Goal: Transaction & Acquisition: Obtain resource

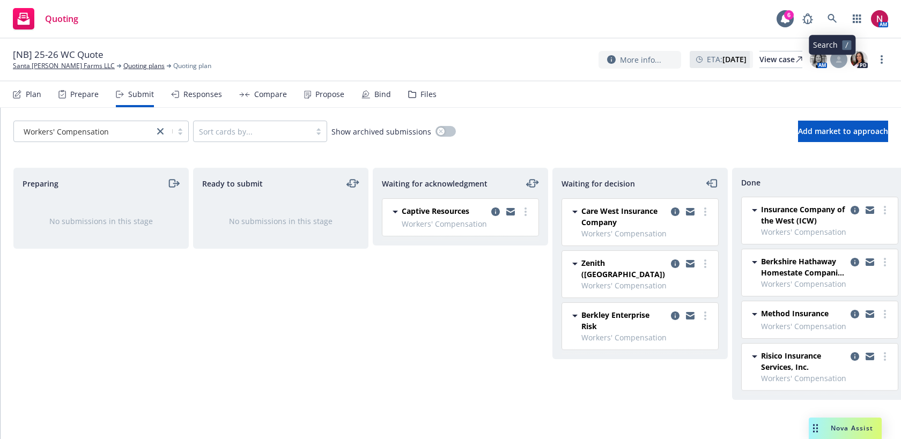
click at [836, 12] on link at bounding box center [832, 18] width 21 height 21
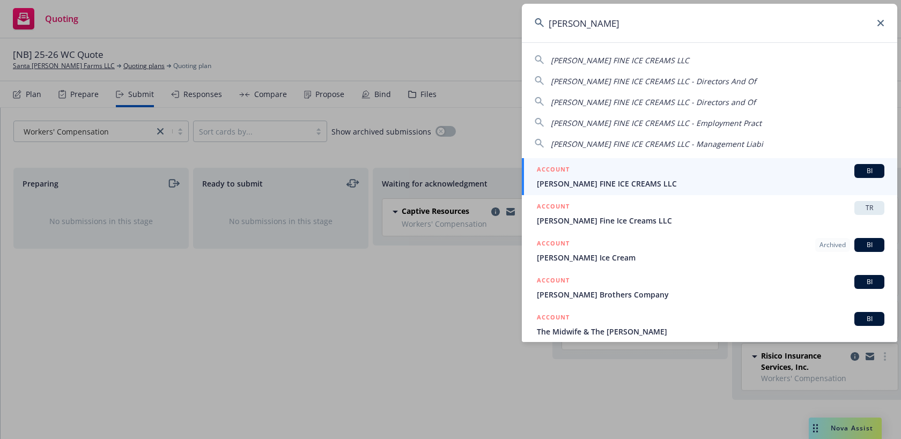
type input "mcconnell"
click at [686, 179] on span "[PERSON_NAME] FINE ICE CREAMS LLC" at bounding box center [711, 183] width 348 height 11
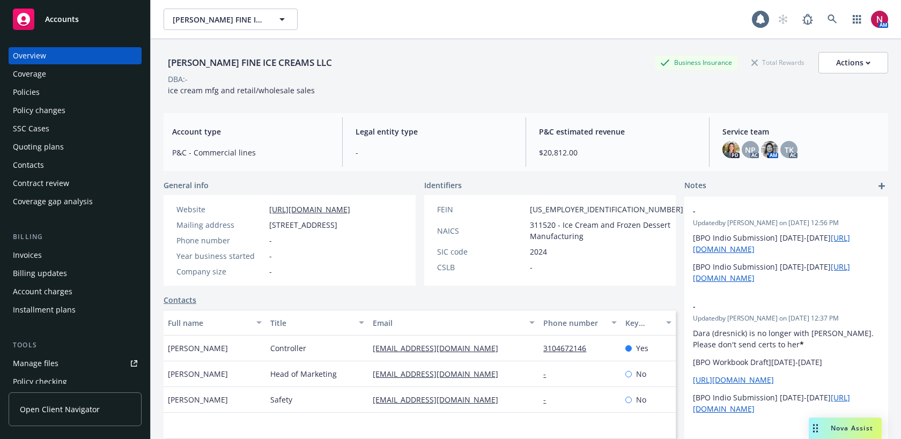
click at [43, 152] on div "Quoting plans" at bounding box center [38, 146] width 51 height 17
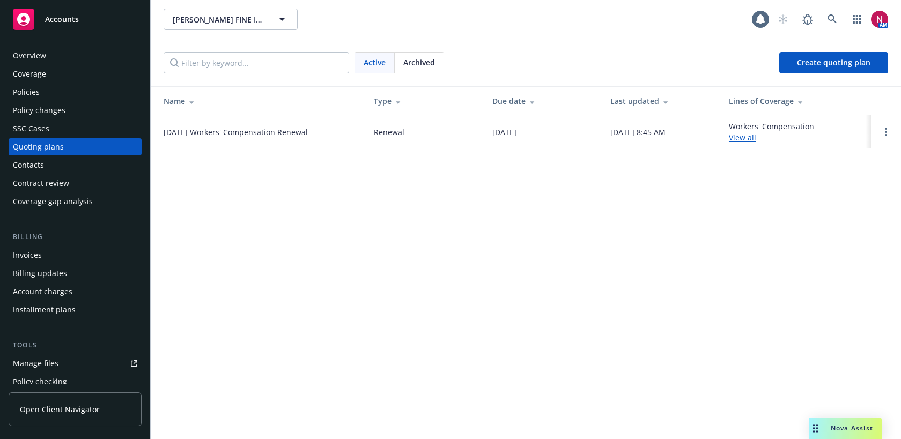
click at [267, 135] on link "[DATE] Workers' Compensation Renewal" at bounding box center [236, 132] width 144 height 11
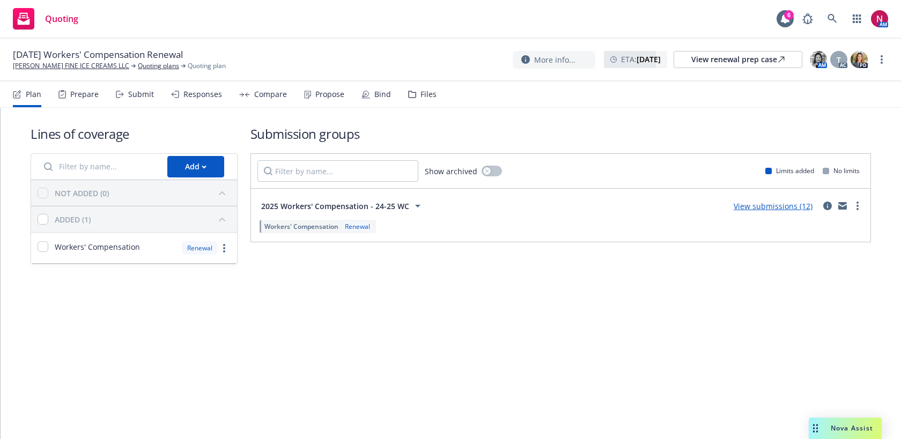
click at [131, 96] on div "Submit" at bounding box center [141, 94] width 26 height 9
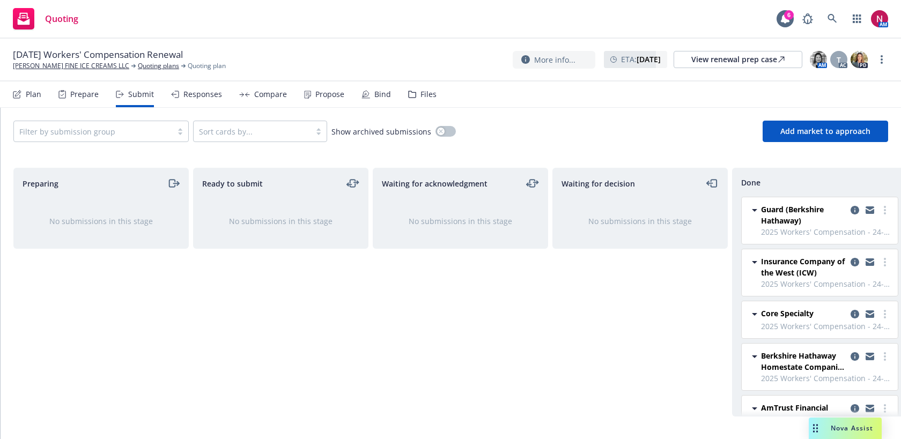
click at [175, 98] on icon at bounding box center [175, 95] width 8 height 8
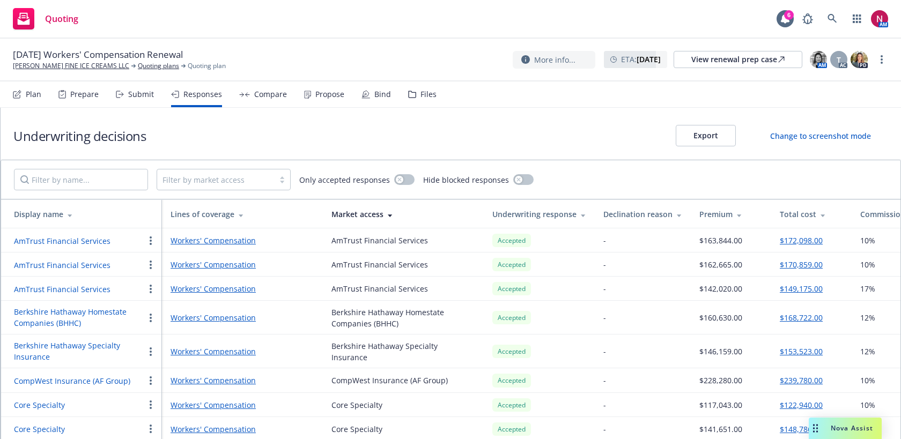
click at [272, 93] on div "Compare" at bounding box center [270, 94] width 33 height 9
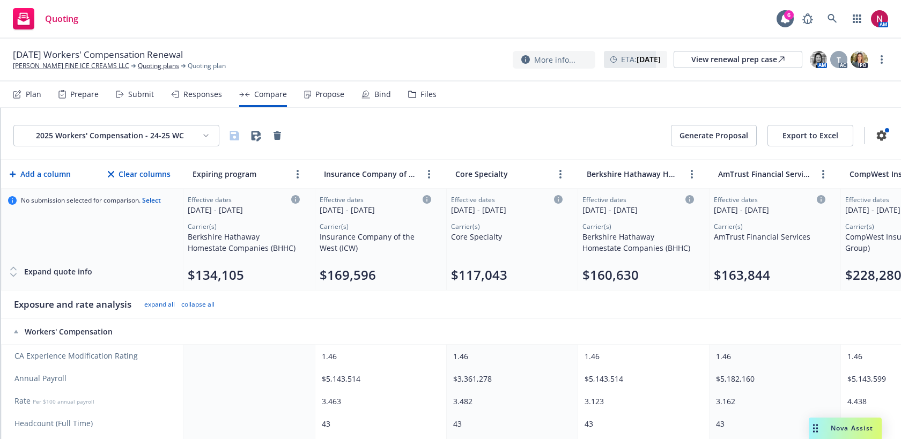
click at [717, 131] on button "Generate Proposal" at bounding box center [714, 135] width 86 height 21
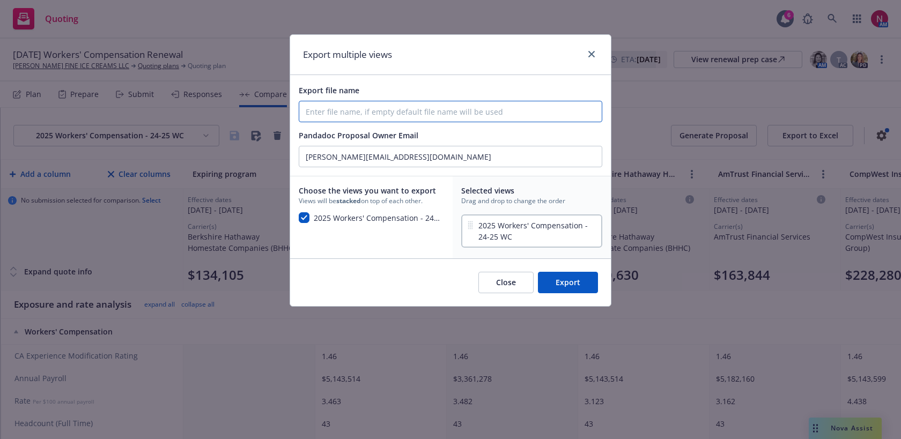
click at [524, 106] on input "Export file name" at bounding box center [450, 111] width 303 height 20
type input "2"
click at [486, 114] on input "Newfront Renewal Quote Proposal for [PERSON_NAME] Ice Cream" at bounding box center [450, 111] width 303 height 20
click at [537, 113] on input "Newfront Renewal Quote Proposal for [PERSON_NAME] Fine Ice Cream" at bounding box center [450, 111] width 303 height 20
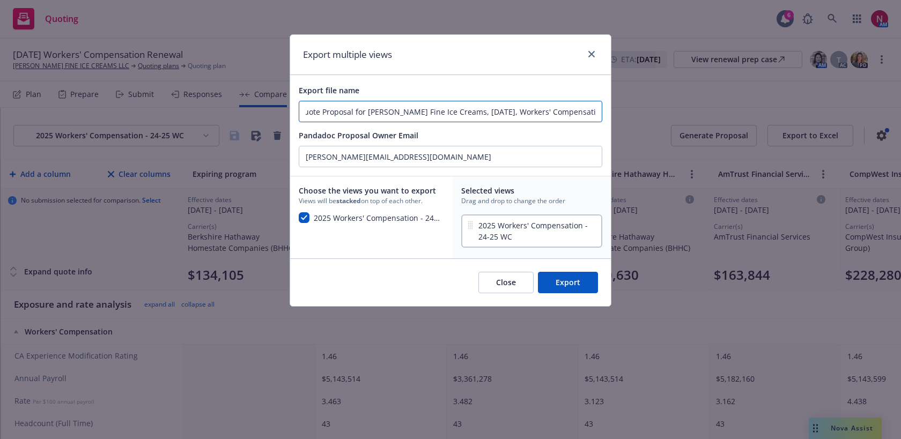
type input "Newfront Renewal Quote Proposal for [PERSON_NAME] Fine Ice Creams, [DATE], Work…"
click at [581, 281] on button "Export" at bounding box center [568, 282] width 60 height 21
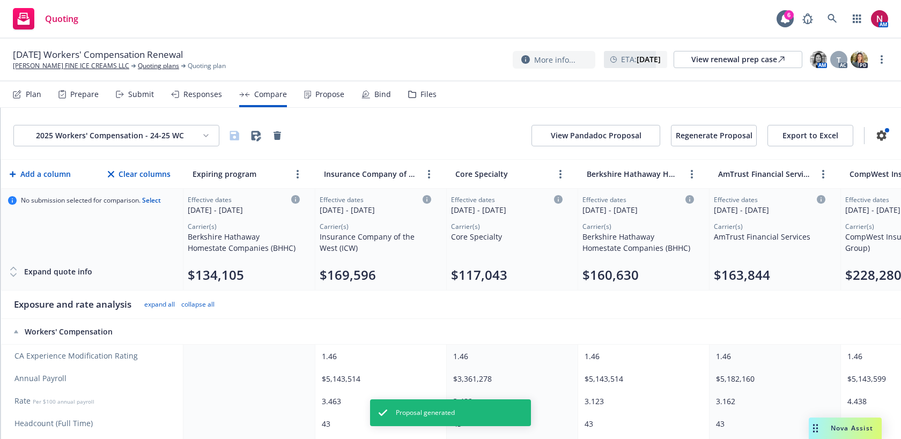
click at [588, 134] on button "View Pandadoc Proposal" at bounding box center [596, 135] width 129 height 21
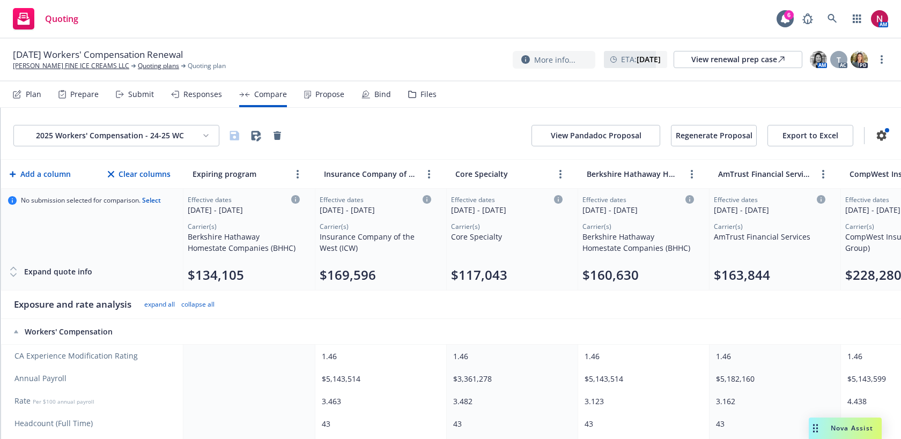
click at [596, 137] on button "View Pandadoc Proposal" at bounding box center [596, 135] width 129 height 21
click at [617, 135] on button "View Pandadoc Proposal" at bounding box center [596, 135] width 129 height 21
